Goal: Answer question/provide support

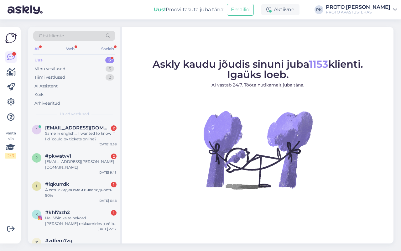
click at [57, 51] on div "All Web Socials" at bounding box center [74, 50] width 82 height 10
click at [68, 49] on div "Web" at bounding box center [70, 49] width 11 height 8
click at [61, 187] on div "А есть скидка емли инвалидность 50%" at bounding box center [80, 192] width 71 height 11
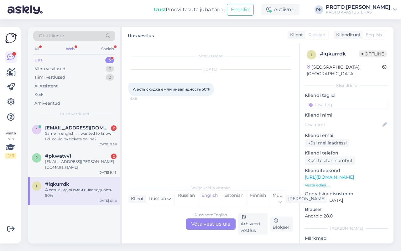
click at [210, 220] on div "Russian to English Võta vestlus üle" at bounding box center [210, 223] width 49 height 11
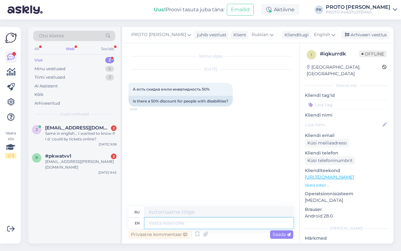
click at [210, 220] on textarea at bounding box center [219, 223] width 148 height 11
click at [320, 33] on span "English" at bounding box center [322, 34] width 16 height 7
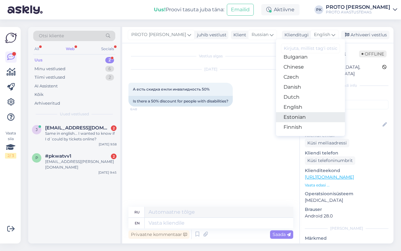
scroll to position [39, 0]
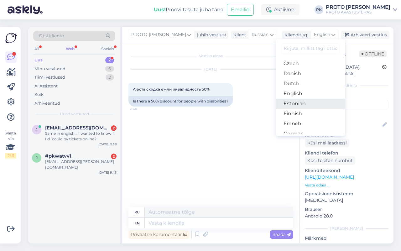
click at [299, 102] on link "Estonian" at bounding box center [310, 104] width 69 height 10
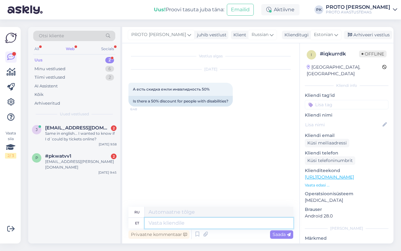
click at [164, 222] on textarea at bounding box center [219, 223] width 148 height 11
type textarea "Tere,"
type textarea "Привет,"
click at [169, 221] on textarea "Tere," at bounding box center [219, 223] width 148 height 11
type textarea "Tere, sooduspilet o"
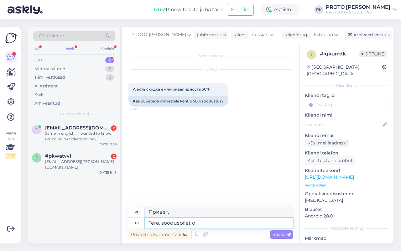
type textarea "Здравствуйте, льготный билет"
type textarea "Tere, sooduspilet on"
type textarea "Здравствуйте, есть льготный билет."
type textarea "Tere, sooduspilet on 10-eurot."
type textarea "Здравствуйте, льготный билет стоит 10 евро."
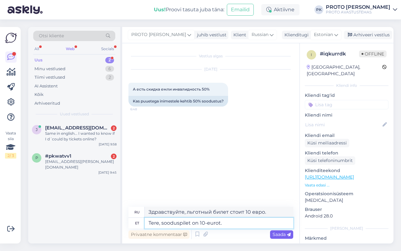
type textarea "Tere, sooduspilet on 10-eurot."
click at [281, 236] on span "Saada" at bounding box center [282, 235] width 18 height 6
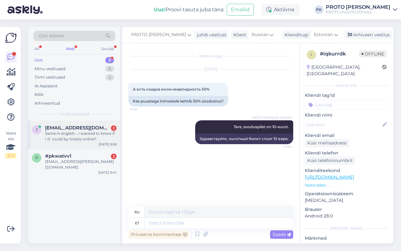
click at [50, 129] on span "[EMAIL_ADDRESS][DOMAIN_NAME]" at bounding box center [77, 128] width 65 height 6
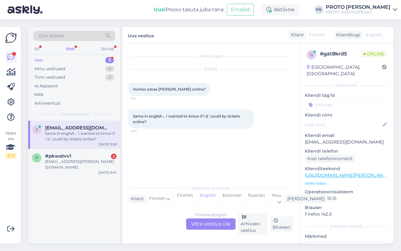
drag, startPoint x: 209, startPoint y: 222, endPoint x: 207, endPoint y: 216, distance: 5.6
click at [210, 222] on div "Finnish to English Võta vestlus üle" at bounding box center [210, 223] width 49 height 11
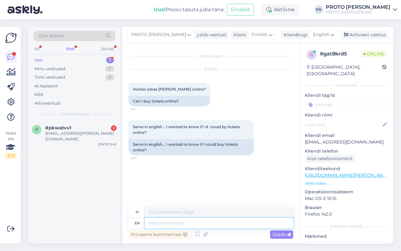
click at [194, 223] on textarea at bounding box center [219, 223] width 148 height 11
click at [334, 34] on icon at bounding box center [333, 34] width 4 height 7
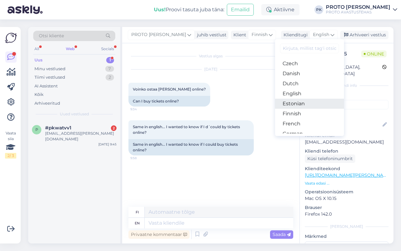
click at [299, 101] on link "Estonian" at bounding box center [309, 104] width 69 height 10
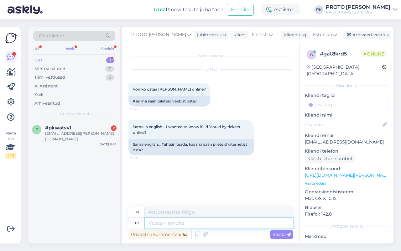
drag, startPoint x: 190, startPoint y: 221, endPoint x: 190, endPoint y: 196, distance: 24.8
click at [190, 221] on textarea at bounding box center [219, 223] width 148 height 11
type textarea "Tere, p"
type textarea "Hei,"
type textarea "Tere, pileteid s"
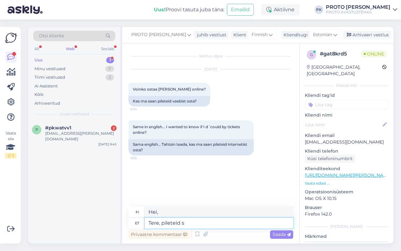
type textarea "Hei, [PERSON_NAME]"
type textarea "Tere, pileteid saab os"
type textarea "Hei, lippuja on saatavilla."
type textarea "Tere, pileteid saab osta k"
type textarea "Hei, lippuja voi ostaa."
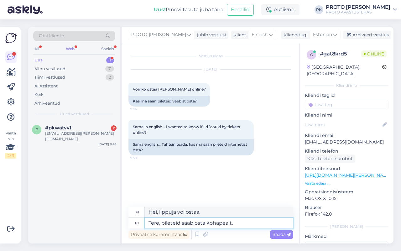
type textarea "Tere, pileteid saab osta kohapealt."
type textarea "Hei, lippuja voi ostaa paikan päältä."
type textarea "Tere, pileteid saab osta kohapealt."
click at [273, 234] on span "Saada" at bounding box center [282, 235] width 18 height 6
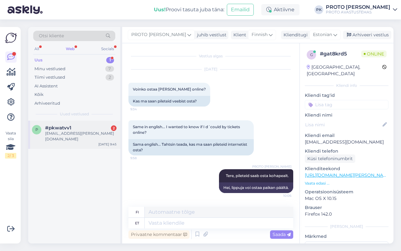
click at [99, 134] on div "[EMAIL_ADDRESS][PERSON_NAME][DOMAIN_NAME]" at bounding box center [80, 136] width 71 height 11
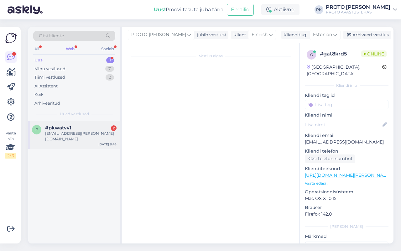
scroll to position [10, 0]
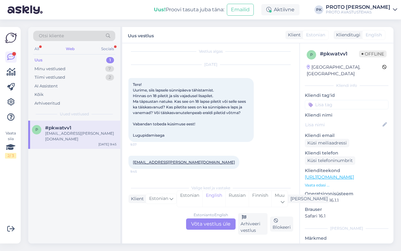
drag, startPoint x: 93, startPoint y: 131, endPoint x: 248, endPoint y: 266, distance: 205.8
drag, startPoint x: 248, startPoint y: 266, endPoint x: 274, endPoint y: 146, distance: 123.1
click at [274, 146] on div "[DATE] Tere! Uurime, siis lapsele sünnipäeva tähistamist. Hinnas on 18 piletit …" at bounding box center [210, 103] width 165 height 91
click at [207, 221] on div "Estonian to English Võta vestlus üle" at bounding box center [210, 223] width 49 height 11
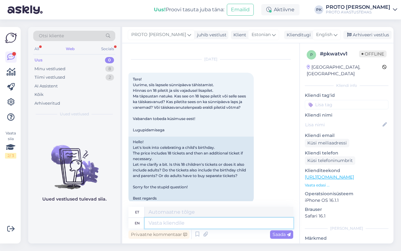
click at [169, 225] on textarea at bounding box center [219, 223] width 148 height 11
click at [331, 32] on div "English" at bounding box center [327, 35] width 28 height 10
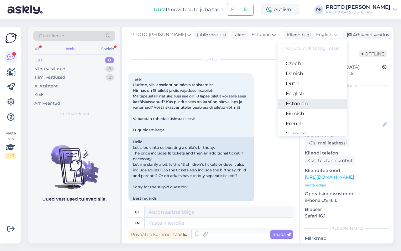
click at [301, 103] on link "Estonian" at bounding box center [312, 104] width 69 height 10
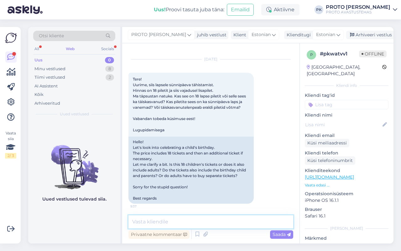
click at [164, 219] on textarea at bounding box center [210, 221] width 165 height 13
type textarea "Tere. 18 pilet sees"
drag, startPoint x: 188, startPoint y: 216, endPoint x: 117, endPoint y: 227, distance: 72.1
click at [117, 227] on div "Otsi kliente All Web Socials Uus 0 Minu vestlused 8 Tiimi vestlused 2 AI Assist…" at bounding box center [210, 135] width 365 height 216
